Goal: Task Accomplishment & Management: Complete application form

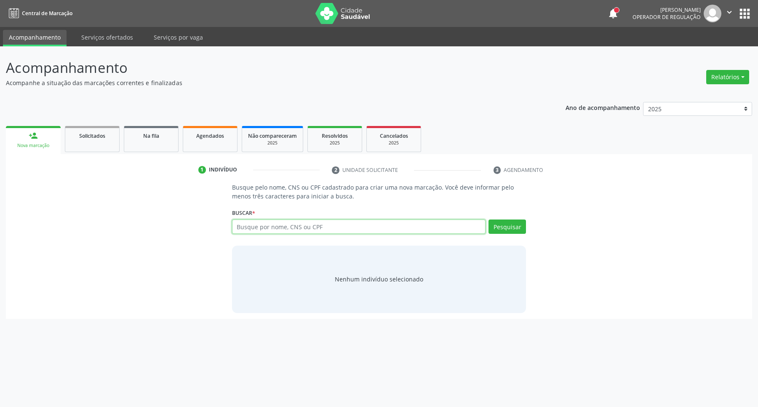
click at [304, 224] on input "text" at bounding box center [359, 226] width 254 height 14
type input "WENYA KARLA DO N"
drag, startPoint x: 262, startPoint y: 230, endPoint x: 0, endPoint y: 230, distance: 262.3
click at [0, 230] on div "Acompanhamento Acompanhe a situação das marcações correntes e finalizadas Relat…" at bounding box center [379, 226] width 758 height 360
type input "N"
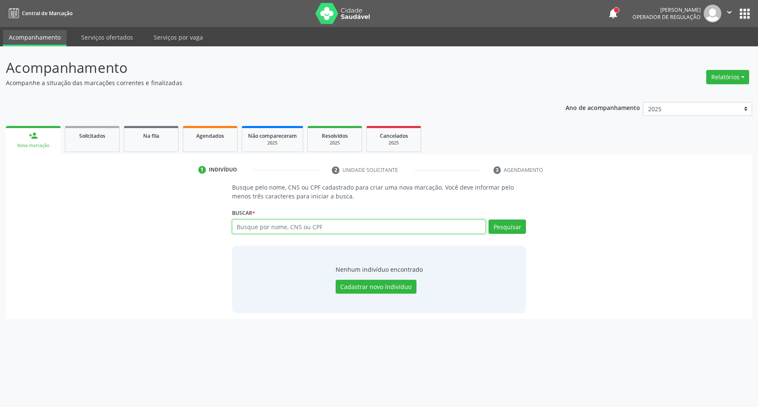
paste input "068.919.214-22"
type input "068.919.214-22"
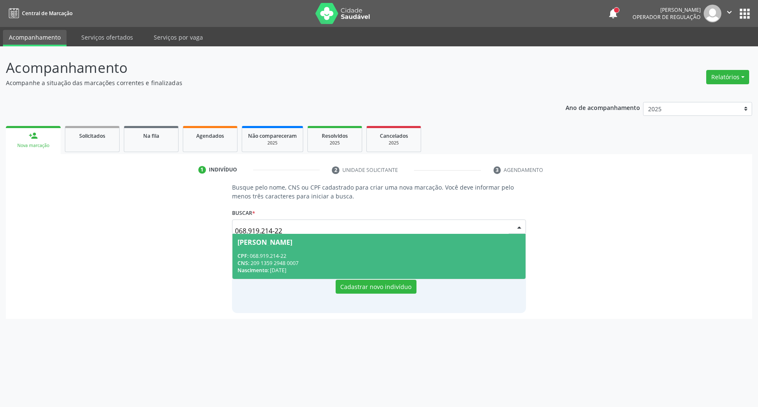
click at [344, 234] on span "[PERSON_NAME] CPF: 068.919.214-22 CNS: 209 1359 2948 0007 Nascimento: [DATE]" at bounding box center [378, 256] width 293 height 45
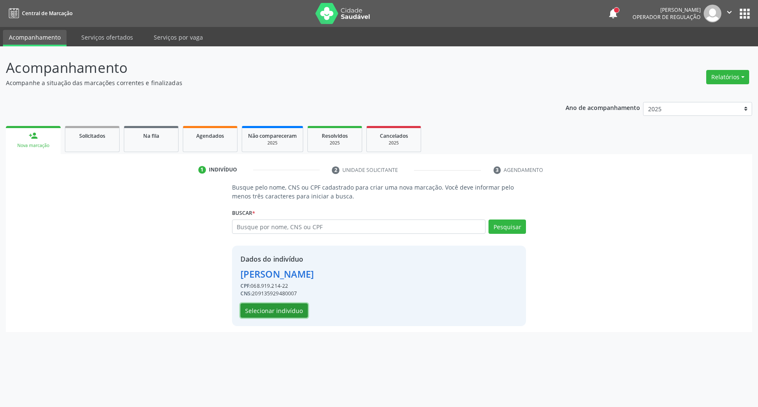
click at [281, 306] on button "Selecionar indivíduo" at bounding box center [273, 310] width 67 height 14
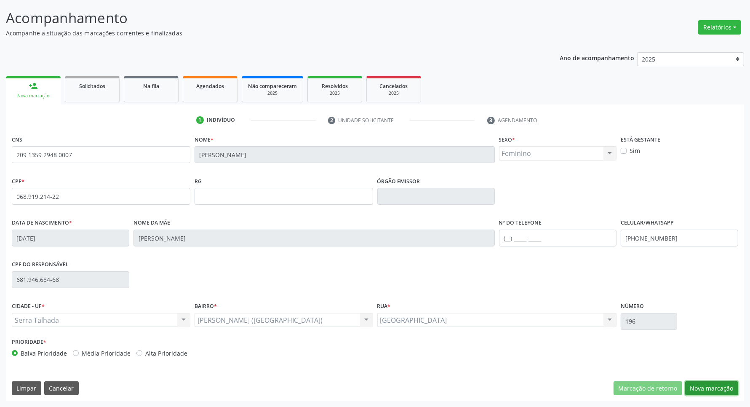
click at [704, 389] on button "Nova marcação" at bounding box center [711, 388] width 53 height 14
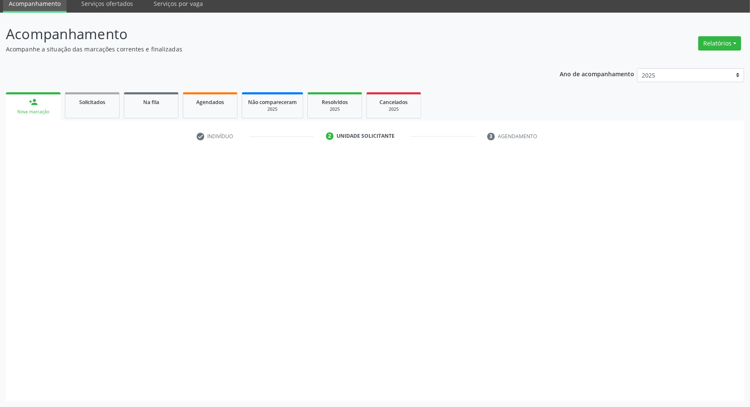
scroll to position [34, 0]
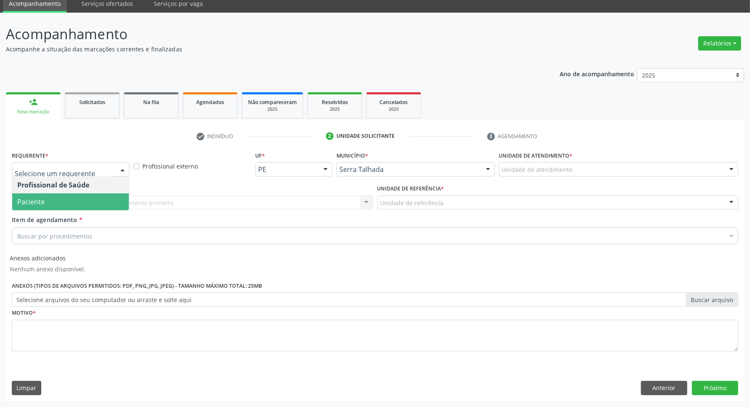
click at [32, 196] on span "Paciente" at bounding box center [70, 201] width 117 height 17
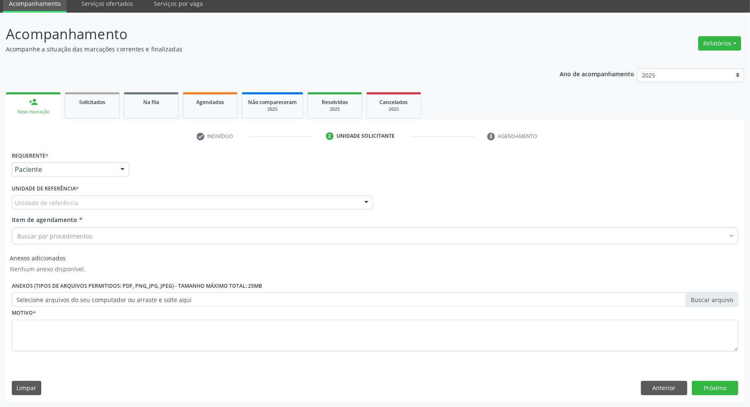
click at [32, 197] on div "Unidade de referência" at bounding box center [192, 202] width 361 height 14
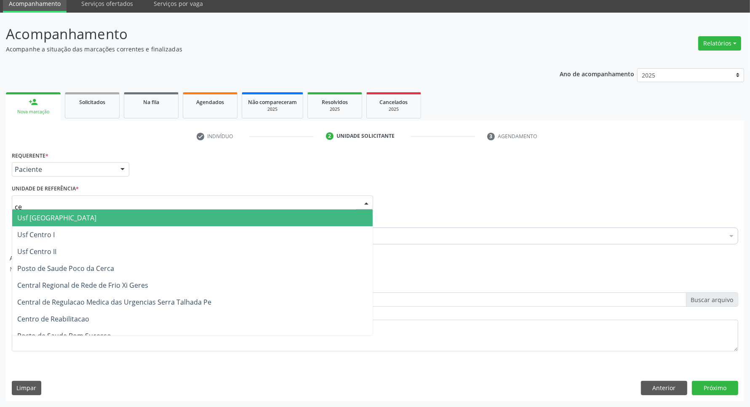
type input "c"
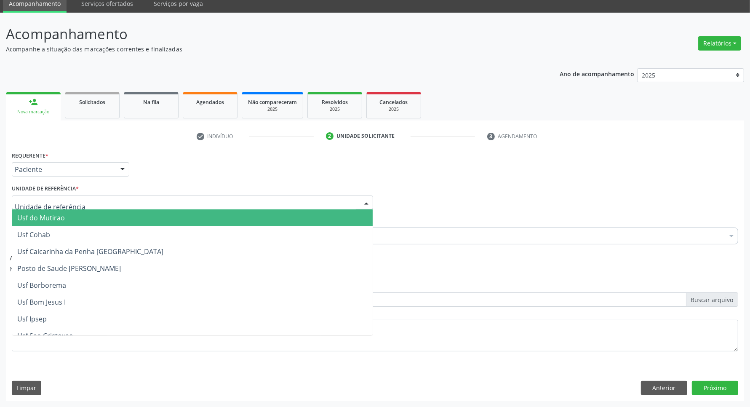
type input "c"
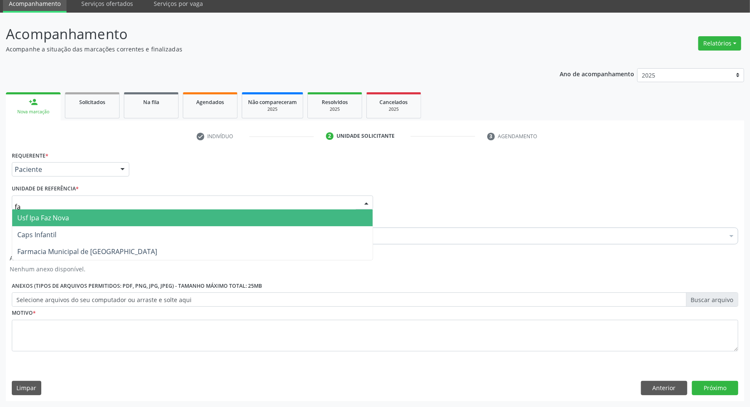
type input "faz"
click at [84, 217] on span "Usf Ipa Faz Nova" at bounding box center [192, 217] width 360 height 17
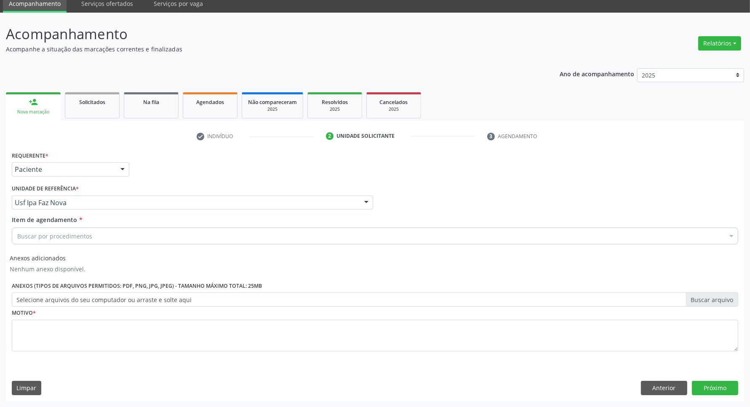
drag, startPoint x: 70, startPoint y: 236, endPoint x: 70, endPoint y: 230, distance: 5.9
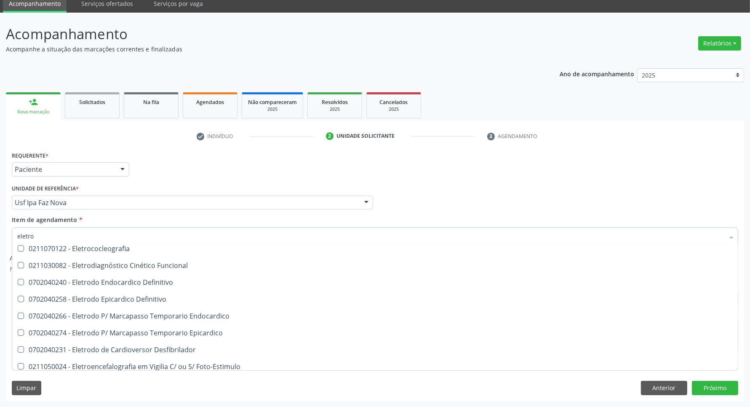
scroll to position [158, 0]
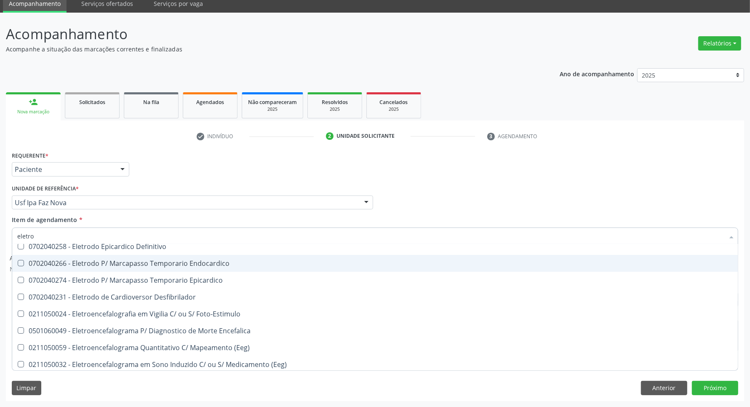
type input "eletrof"
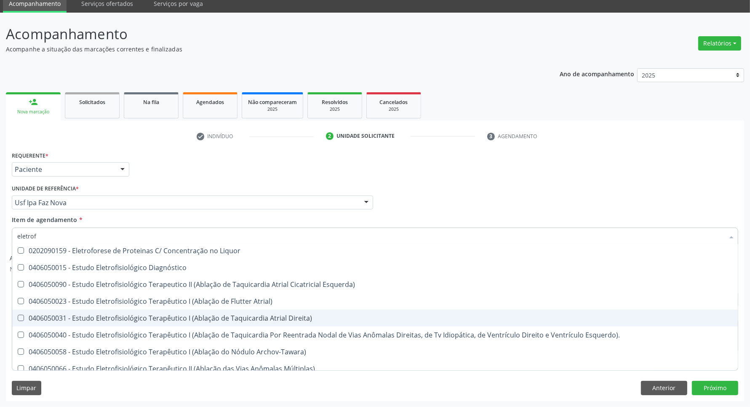
scroll to position [0, 0]
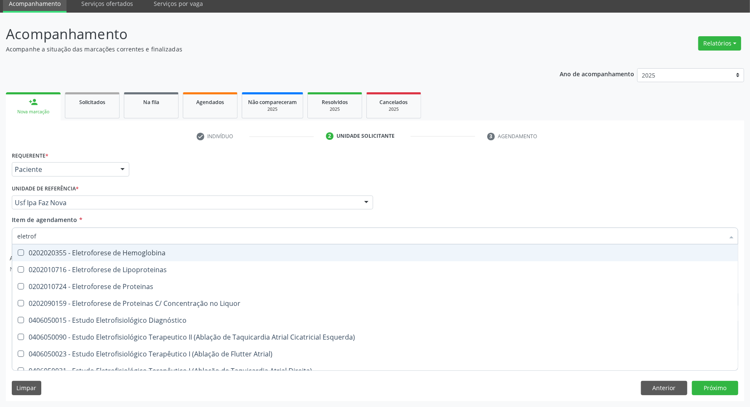
click at [91, 249] on div "0202020355 - Eletroforese de Hemoglobina" at bounding box center [374, 252] width 715 height 7
checkbox Hemoglobina "true"
drag, startPoint x: 41, startPoint y: 232, endPoint x: 0, endPoint y: 214, distance: 44.5
click at [0, 214] on div "Acompanhamento Acompanhe a situação das marcações correntes e finalizadas Relat…" at bounding box center [375, 210] width 750 height 394
type input "fe"
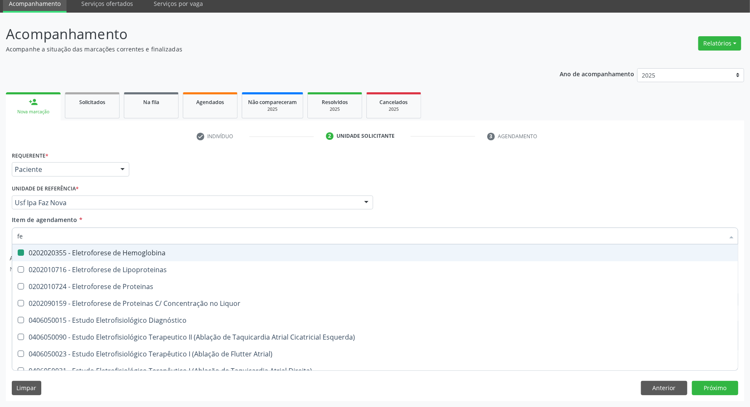
checkbox Hemoglobina "false"
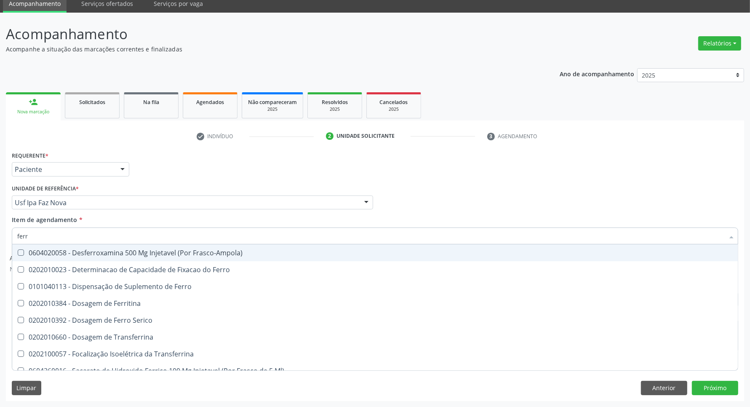
type input "ferro"
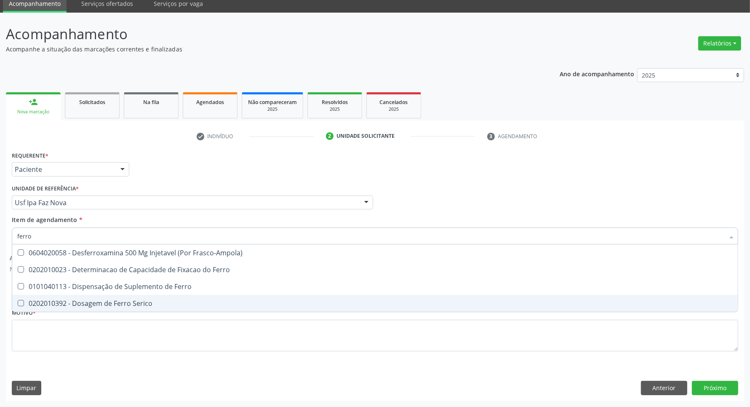
click at [40, 302] on div "0202010392 - Dosagem de Ferro Serico" at bounding box center [374, 303] width 715 height 7
checkbox Serico "true"
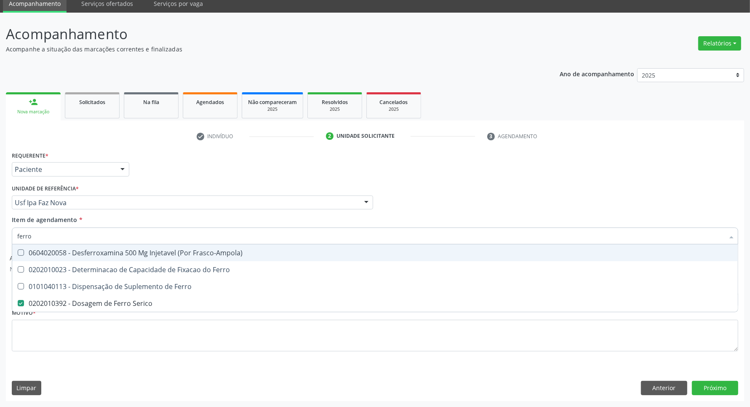
click at [0, 236] on div "Acompanhamento Acompanhe a situação das marcações correntes e finalizadas Relat…" at bounding box center [375, 210] width 750 height 394
type input "fe"
checkbox Serico "false"
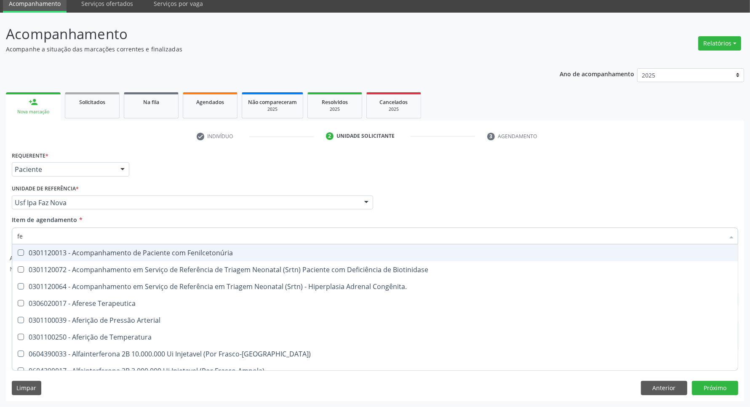
type input "fer"
checkbox Grama\) "true"
checkbox Serico "false"
type input "ferr"
checkbox Arterial "true"
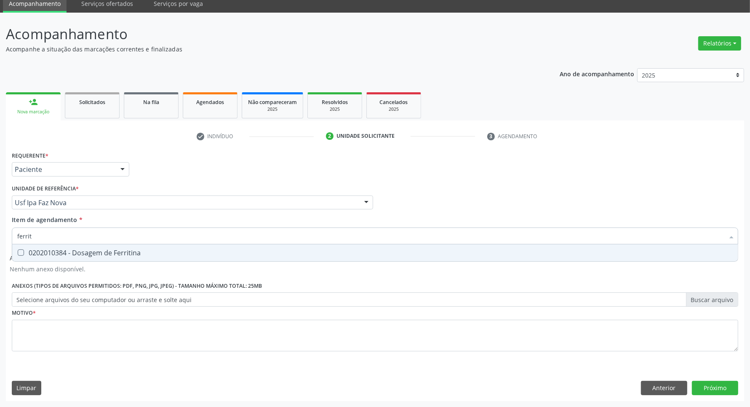
click at [0, 237] on div "Acompanhamento Acompanhe a situação das marcações correntes e finalizadas Relat…" at bounding box center [375, 210] width 750 height 394
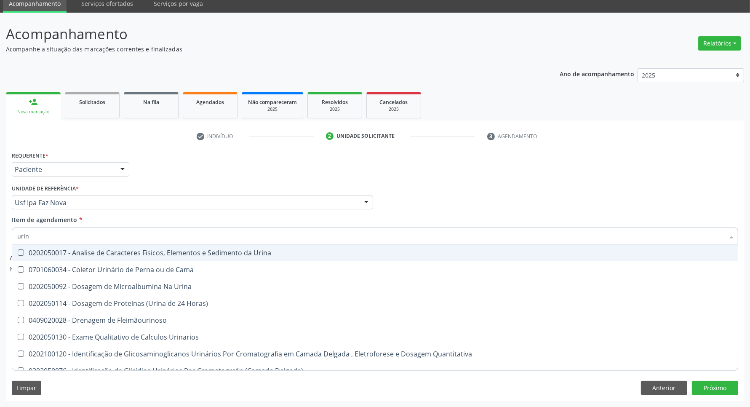
type input "urina"
drag, startPoint x: 45, startPoint y: 255, endPoint x: 45, endPoint y: 243, distance: 11.8
click at [45, 253] on div "0202050017 - Analise de Caracteres Fisicos, Elementos e Sedimento da Urina" at bounding box center [374, 252] width 715 height 7
checkbox Urina "true"
drag, startPoint x: 29, startPoint y: 232, endPoint x: 0, endPoint y: 224, distance: 29.7
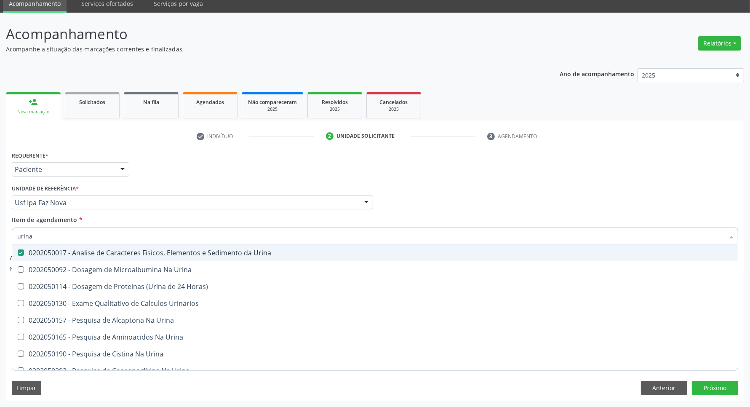
click at [0, 229] on div "Acompanhamento Acompanhe a situação das marcações correntes e finalizadas Relat…" at bounding box center [375, 210] width 750 height 394
type input "c"
checkbox Urina "false"
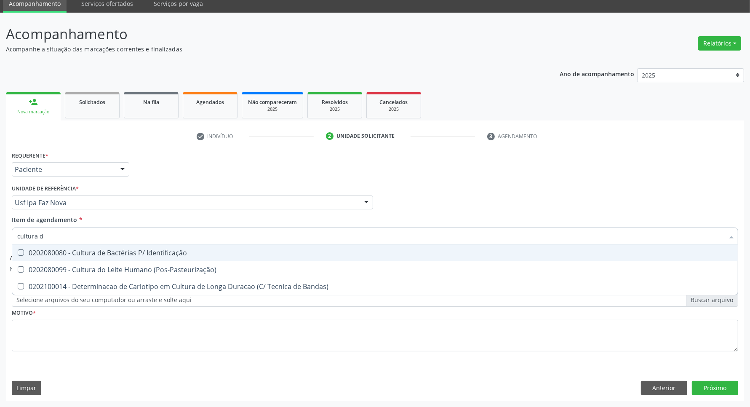
type input "cultura de"
drag, startPoint x: 53, startPoint y: 253, endPoint x: 60, endPoint y: 240, distance: 14.9
click at [52, 249] on div "0202080080 - Cultura de Bactérias P/ Identificação" at bounding box center [374, 252] width 715 height 7
checkbox Identificação "true"
click at [0, 229] on div "Acompanhamento Acompanhe a situação das marcações correntes e finalizadas Relat…" at bounding box center [375, 210] width 750 height 394
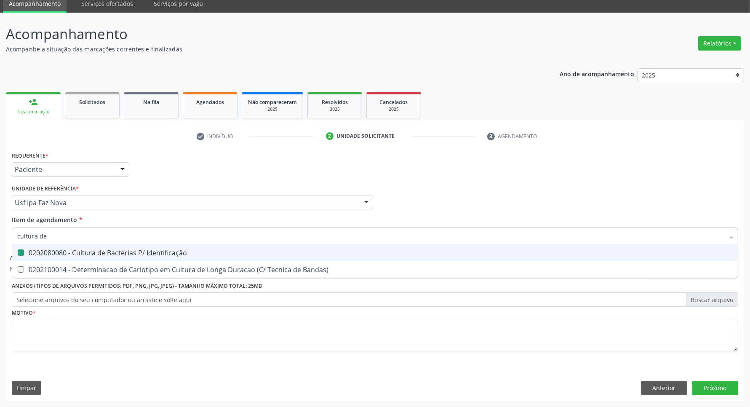
type input "a"
checkbox Identificação "false"
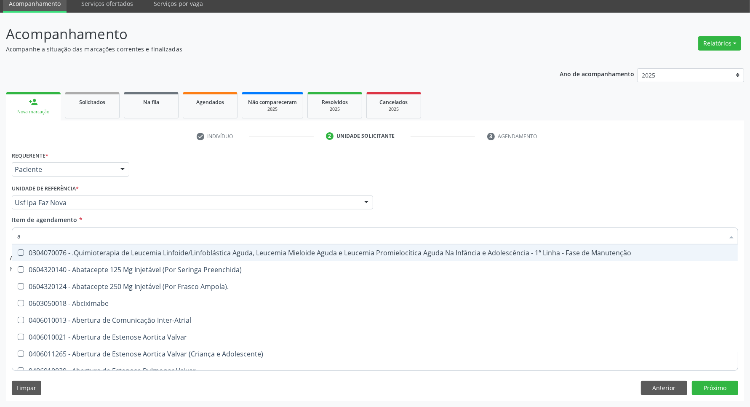
type input "ac"
checkbox Ortopédica "true"
checkbox Urina "false"
checkbox Sextante\) "true"
type input "aci"
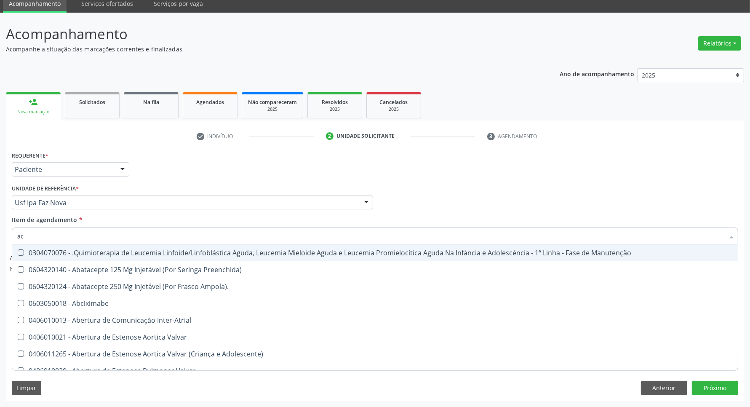
checkbox Ortopédica "false"
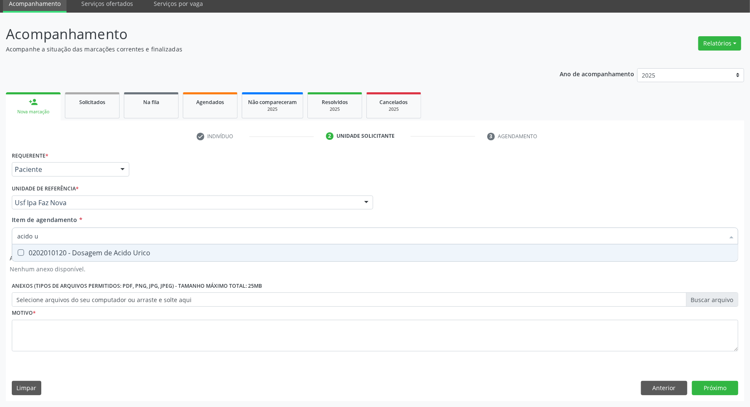
type input "acido u"
drag, startPoint x: 17, startPoint y: 253, endPoint x: 57, endPoint y: 239, distance: 42.2
click at [24, 251] on div "0202010120 - Dosagem de Acido Urico" at bounding box center [374, 252] width 715 height 7
checkbox Urico "true"
drag, startPoint x: 39, startPoint y: 238, endPoint x: 0, endPoint y: 240, distance: 39.2
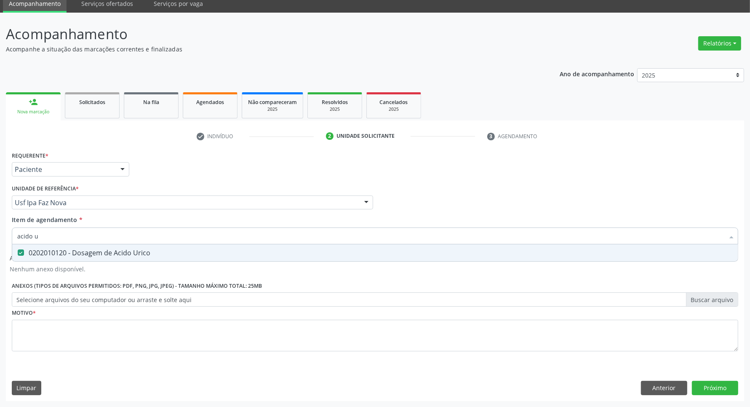
click at [0, 240] on div "Acompanhamento Acompanhe a situação das marcações correntes e finalizadas Relat…" at bounding box center [375, 210] width 750 height 394
type input "f"
checkbox Urico "false"
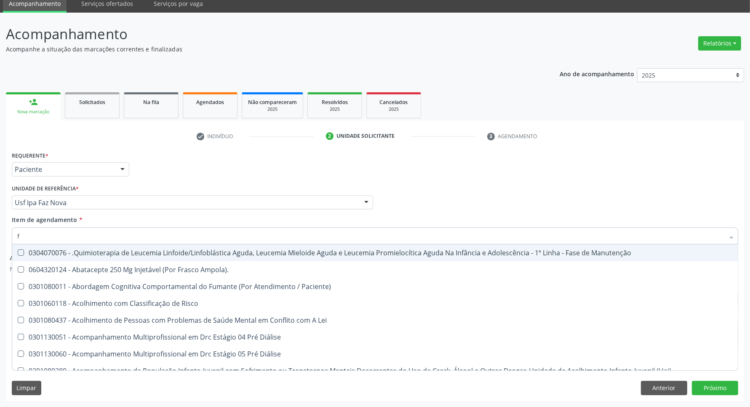
type input "fe"
checkbox Urina "false"
checkbox Aórtico "true"
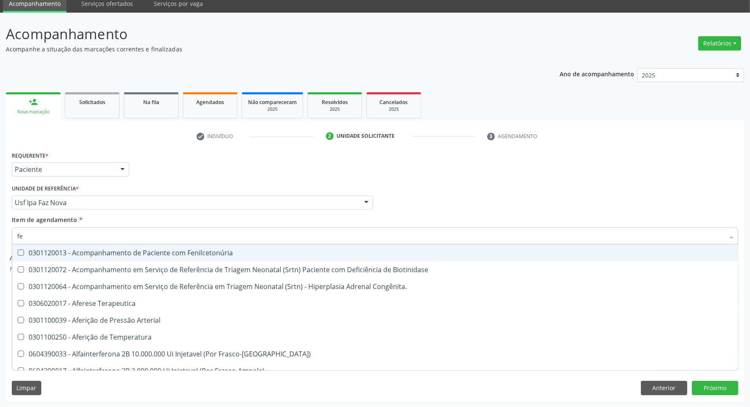
type input "fer"
checkbox Grama\) "true"
checkbox Serico "false"
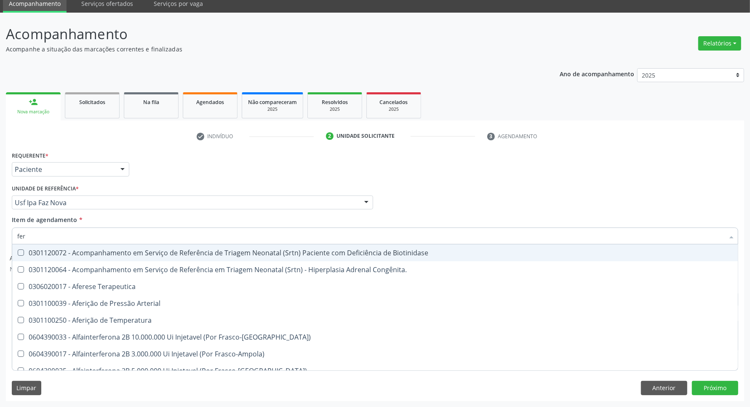
type input "ferr"
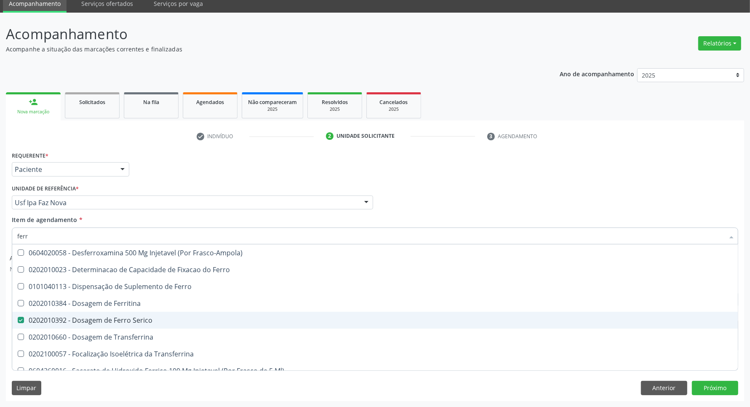
click at [53, 312] on span "0202010392 - Dosagem de Ferro Serico" at bounding box center [374, 320] width 725 height 17
drag, startPoint x: 53, startPoint y: 312, endPoint x: 55, endPoint y: 307, distance: 5.3
click at [53, 312] on span "0202010392 - Dosagem de Ferro Serico" at bounding box center [374, 320] width 725 height 17
checkbox Serico "true"
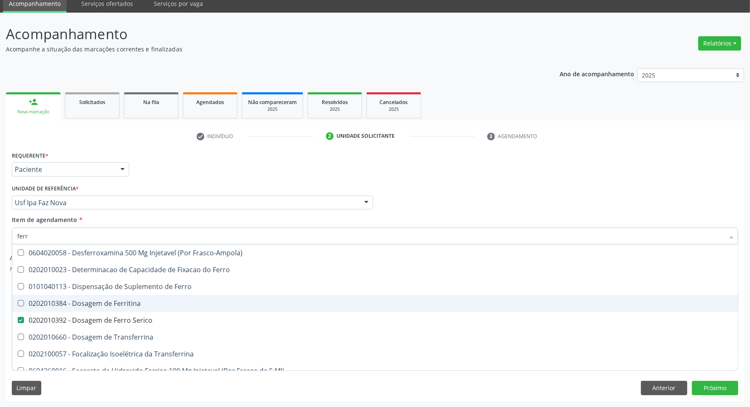
click at [55, 307] on div "0202010384 - Dosagem de Ferritina" at bounding box center [374, 303] width 715 height 7
checkbox Ferritina "true"
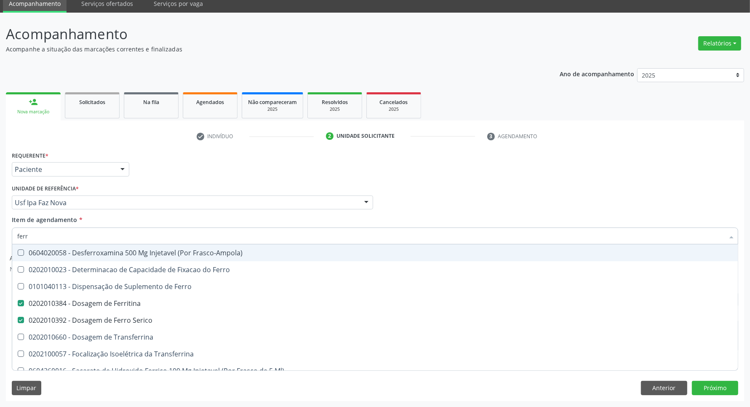
drag, startPoint x: 451, startPoint y: 193, endPoint x: 382, endPoint y: 227, distance: 76.8
click at [449, 194] on div "Profissional Solicitante Por favor, selecione a Unidade de Atendimento primeiro…" at bounding box center [375, 198] width 730 height 33
checkbox Ferro "true"
checkbox Transferrina "true"
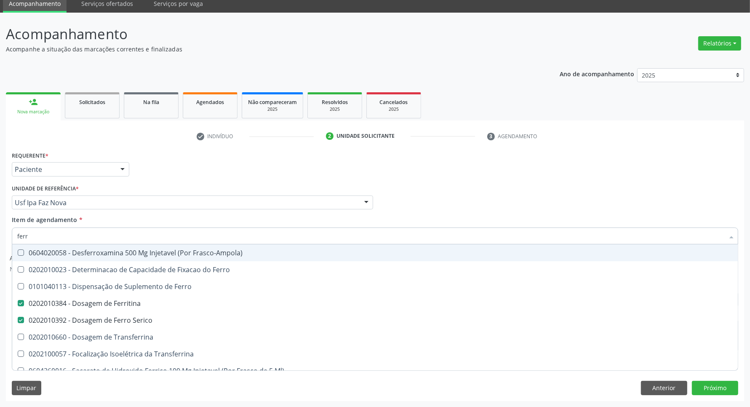
checkbox Transferrina "true"
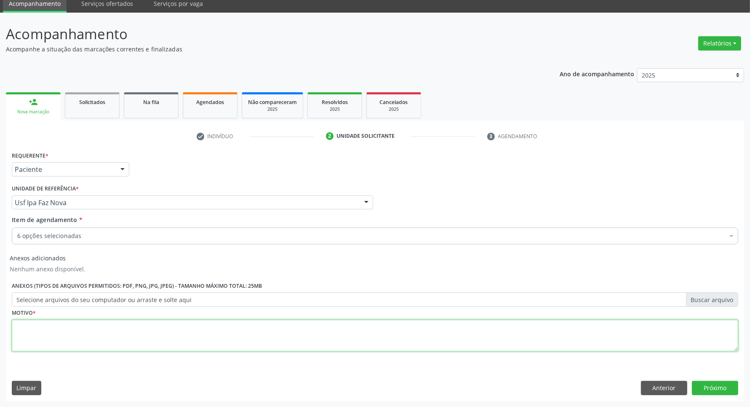
click at [183, 330] on textarea at bounding box center [375, 336] width 726 height 32
type textarea "."
click at [714, 381] on button "Próximo" at bounding box center [715, 388] width 46 height 14
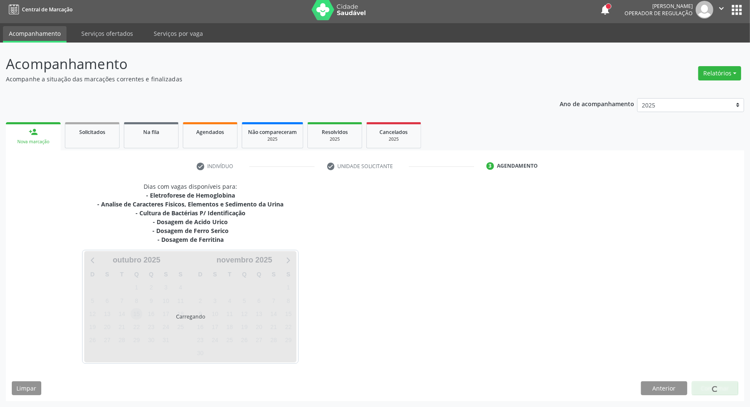
scroll to position [29, 0]
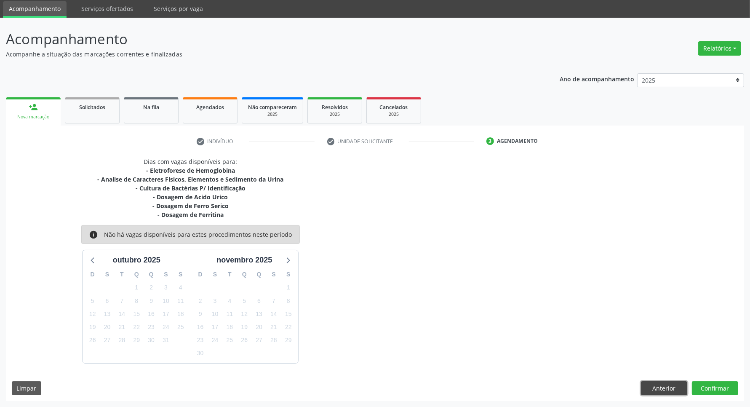
drag, startPoint x: 645, startPoint y: 389, endPoint x: 631, endPoint y: 390, distance: 14.4
click at [641, 389] on button "Anterior" at bounding box center [664, 388] width 46 height 14
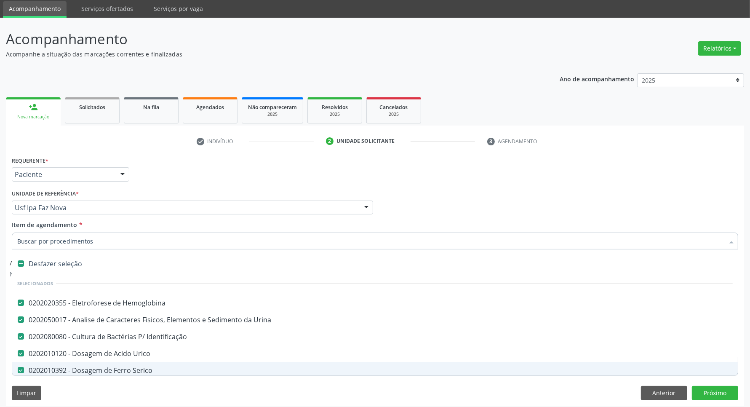
scroll to position [53, 0]
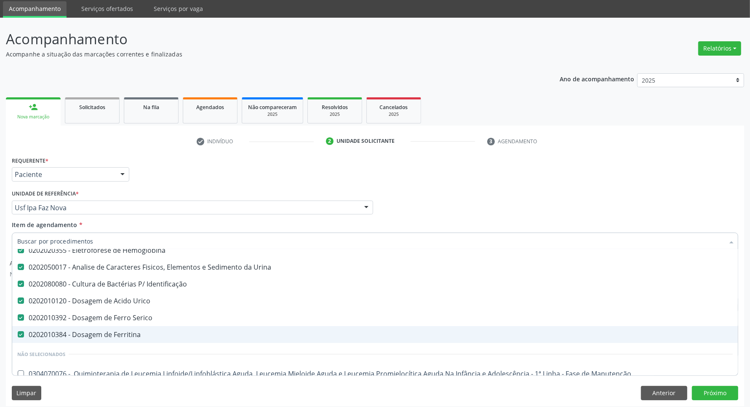
drag, startPoint x: 140, startPoint y: 331, endPoint x: 387, endPoint y: 328, distance: 247.6
click at [141, 331] on div "0202010384 - Dosagem de Ferritina" at bounding box center [374, 334] width 715 height 7
checkbox Ferritina "false"
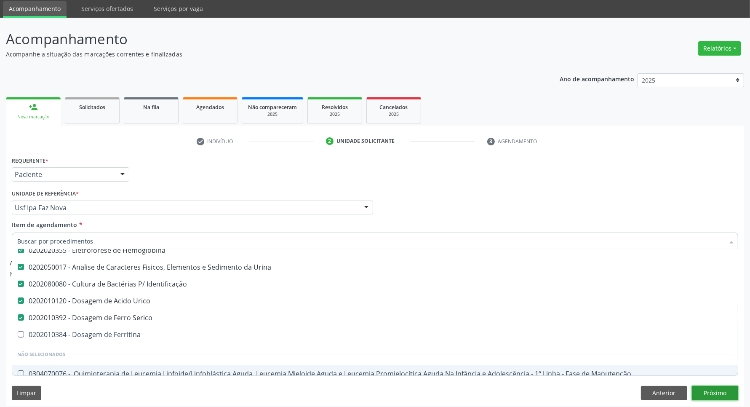
click at [707, 390] on button "Próximo" at bounding box center [715, 393] width 46 height 14
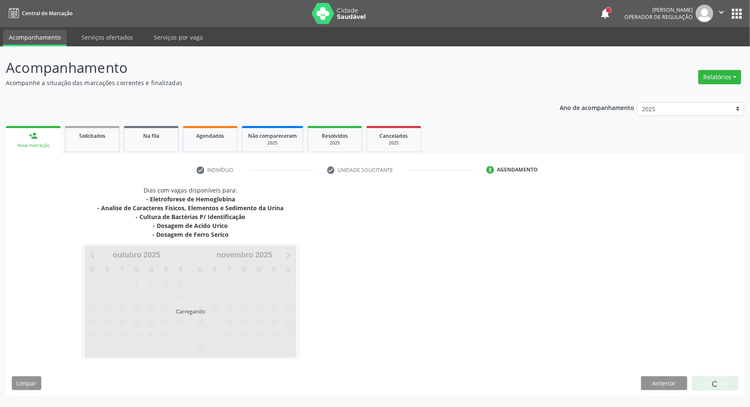
scroll to position [0, 0]
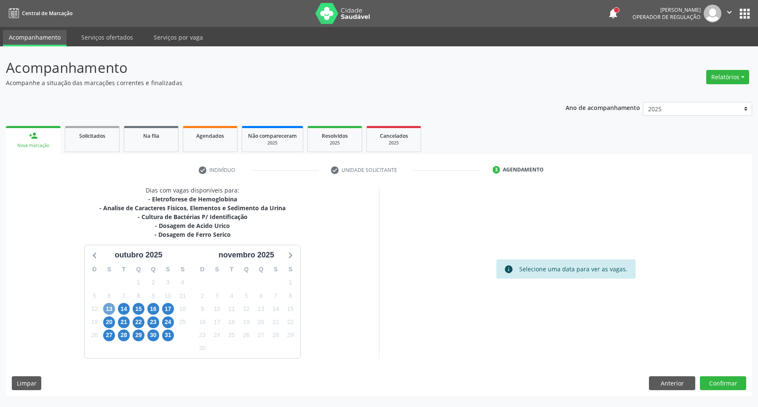
click at [112, 312] on span "13" at bounding box center [109, 309] width 12 height 12
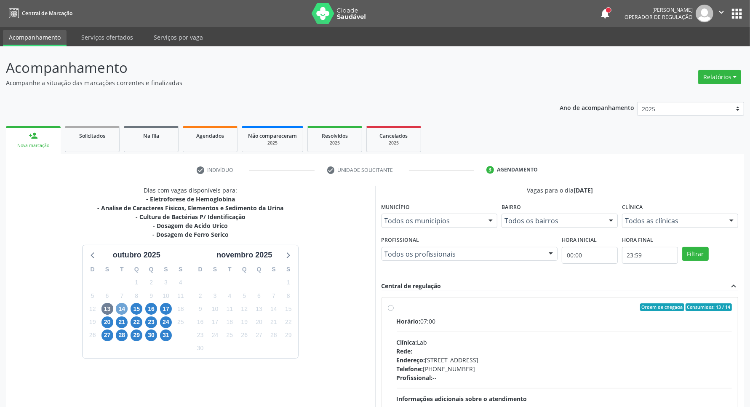
click at [122, 311] on span "14" at bounding box center [122, 309] width 12 height 12
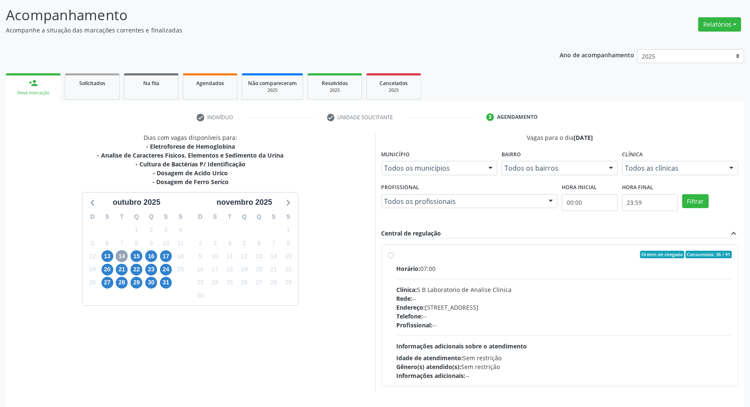
scroll to position [81, 0]
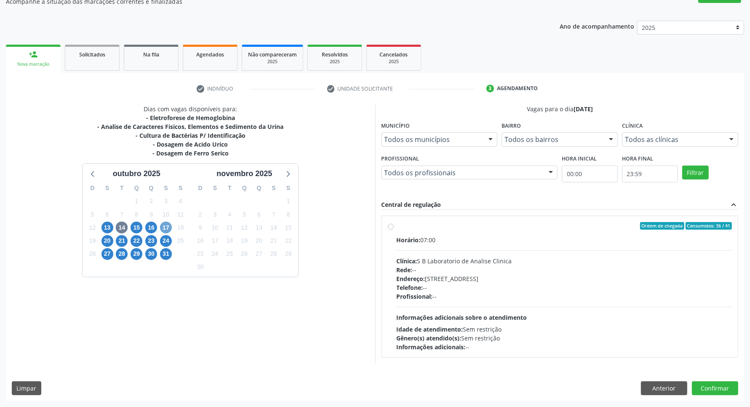
click at [165, 228] on span "17" at bounding box center [166, 227] width 12 height 12
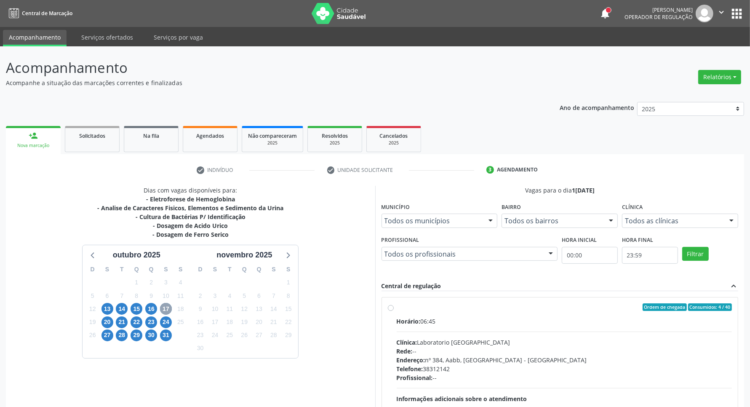
scroll to position [96, 0]
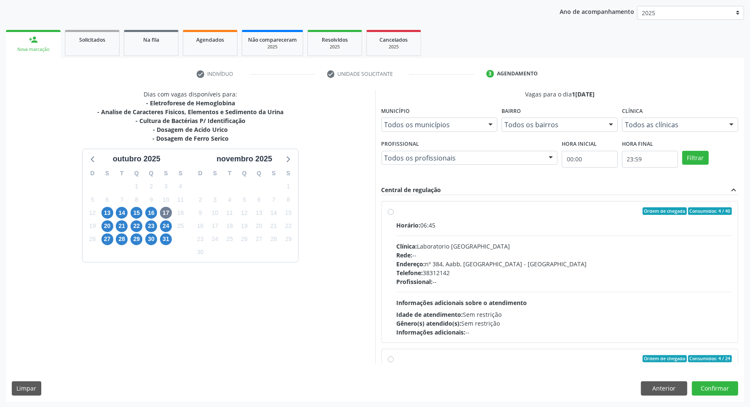
click at [562, 243] on div "Clínica: Laboratorio [GEOGRAPHIC_DATA]" at bounding box center [565, 246] width 336 height 9
click at [394, 215] on input "Ordem de chegada Consumidos: 4 / 40 Horário: 06:45 Clínica: Laboratorio [GEOGRA…" at bounding box center [391, 211] width 6 height 8
radio input "true"
click at [723, 389] on button "Confirmar" at bounding box center [715, 388] width 46 height 14
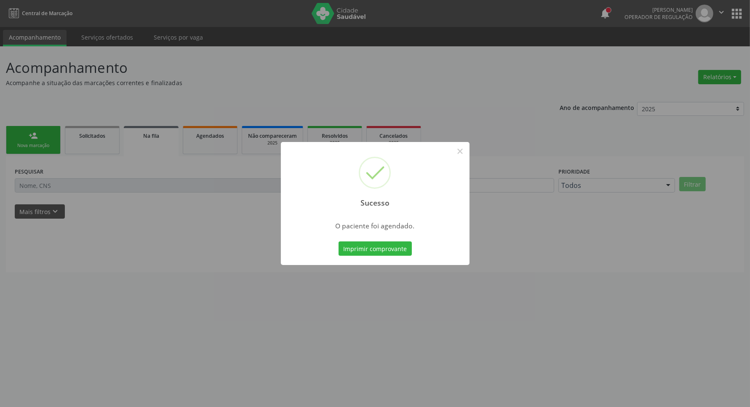
scroll to position [0, 0]
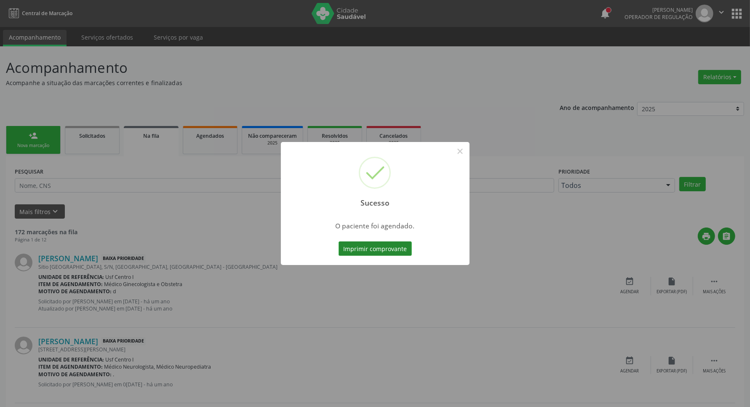
click at [378, 251] on button "Imprimir comprovante" at bounding box center [374, 248] width 73 height 14
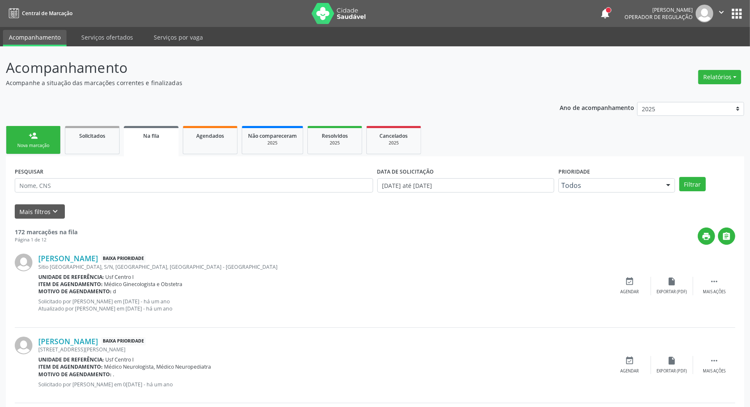
click at [33, 135] on div "person_add" at bounding box center [33, 135] width 9 height 9
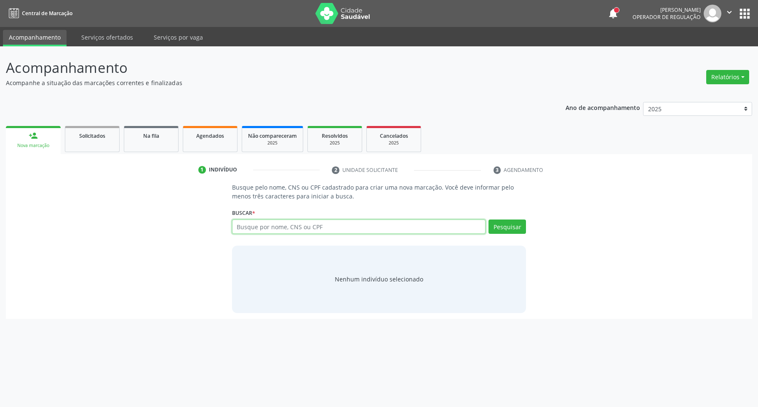
click at [290, 225] on input "text" at bounding box center [359, 226] width 254 height 14
paste input "068.919.214-22"
type input "068.919.214-22"
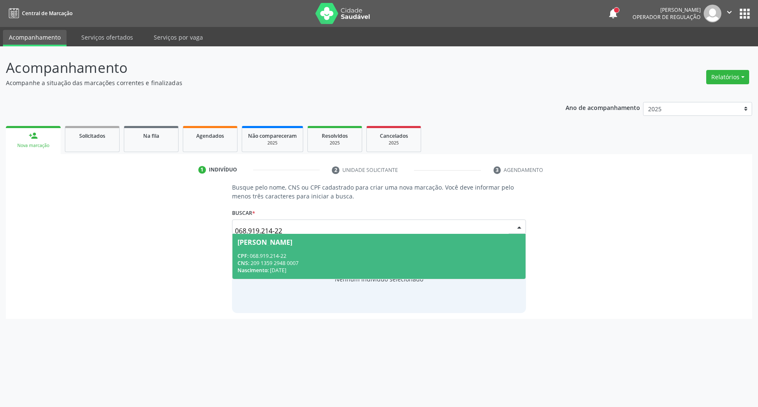
click at [308, 251] on span "[PERSON_NAME] CPF: 068.919.214-22 CNS: 209 1359 2948 0007 Nascimento: [DATE]" at bounding box center [378, 256] width 293 height 45
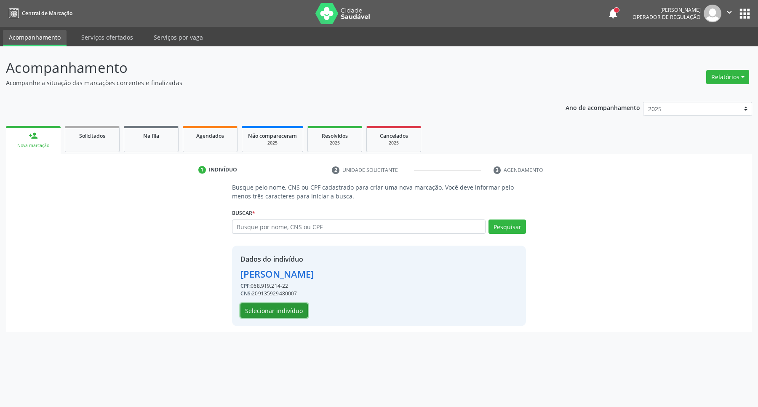
click at [279, 305] on button "Selecionar indivíduo" at bounding box center [273, 310] width 67 height 14
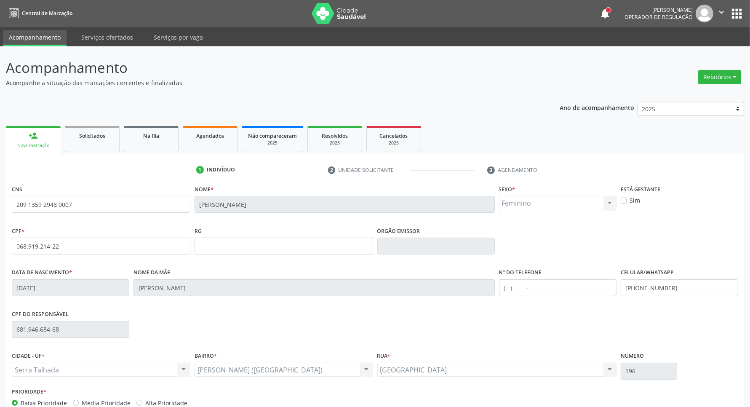
scroll to position [50, 0]
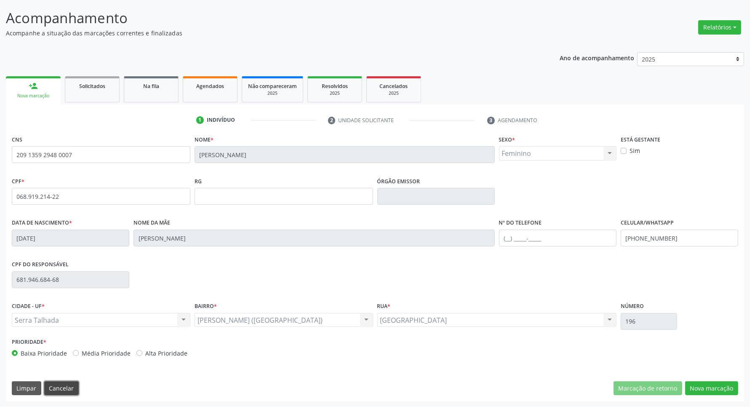
click at [65, 391] on button "Cancelar" at bounding box center [61, 388] width 35 height 14
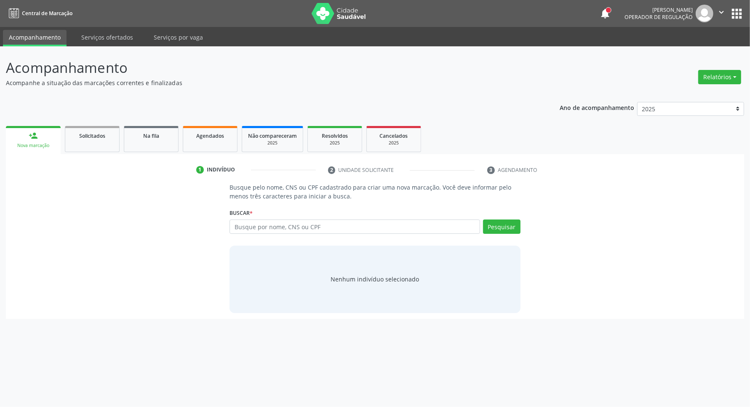
scroll to position [0, 0]
click at [299, 227] on input "text" at bounding box center [359, 226] width 254 height 14
type input "03735091466"
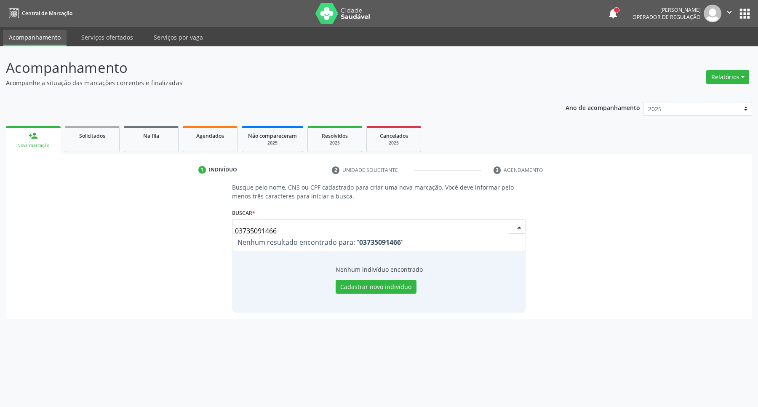
drag, startPoint x: 283, startPoint y: 230, endPoint x: 205, endPoint y: 229, distance: 77.1
click at [218, 229] on div "Busque pelo nome, CNS ou CPF cadastrado para criar uma nova marcação. Você deve…" at bounding box center [379, 248] width 734 height 130
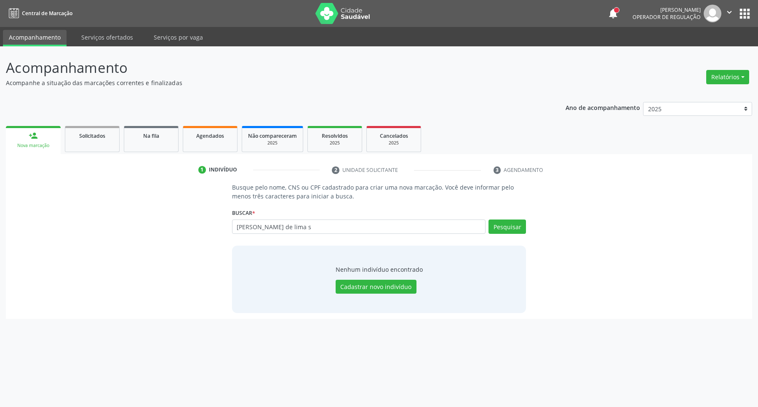
type input "[PERSON_NAME] de lima s"
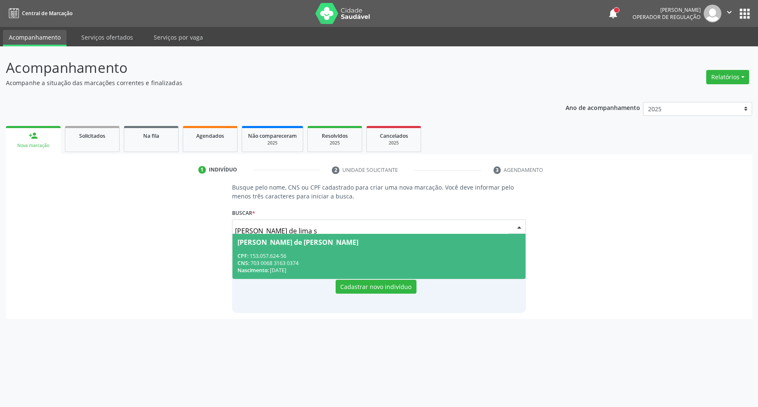
click at [287, 268] on div "Nascimento: [DATE]" at bounding box center [378, 270] width 283 height 7
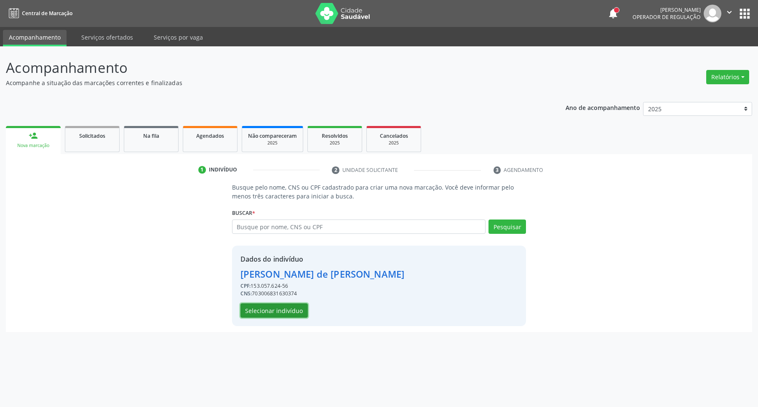
click at [274, 308] on button "Selecionar indivíduo" at bounding box center [273, 310] width 67 height 14
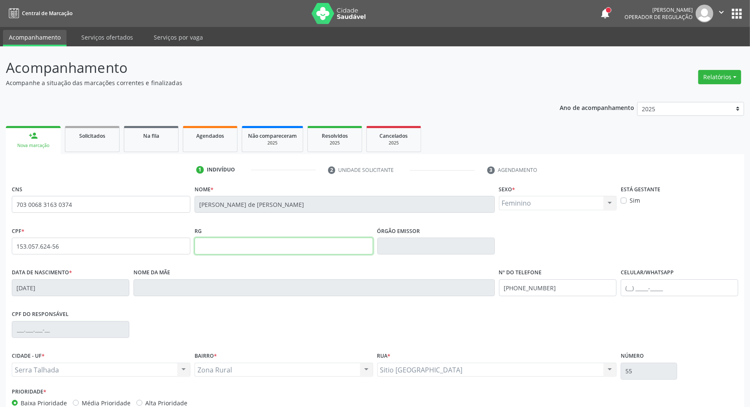
click at [259, 254] on input "text" at bounding box center [284, 245] width 179 height 17
